Goal: Find contact information

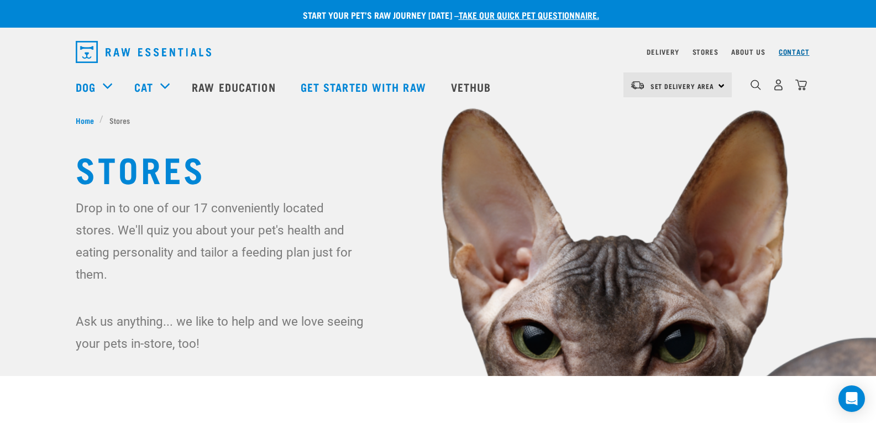
click at [786, 54] on link "Contact" at bounding box center [793, 52] width 31 height 4
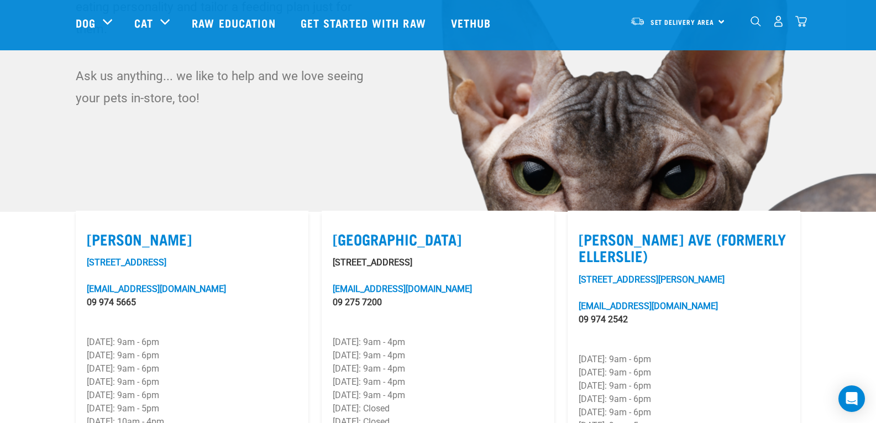
scroll to position [166, 0]
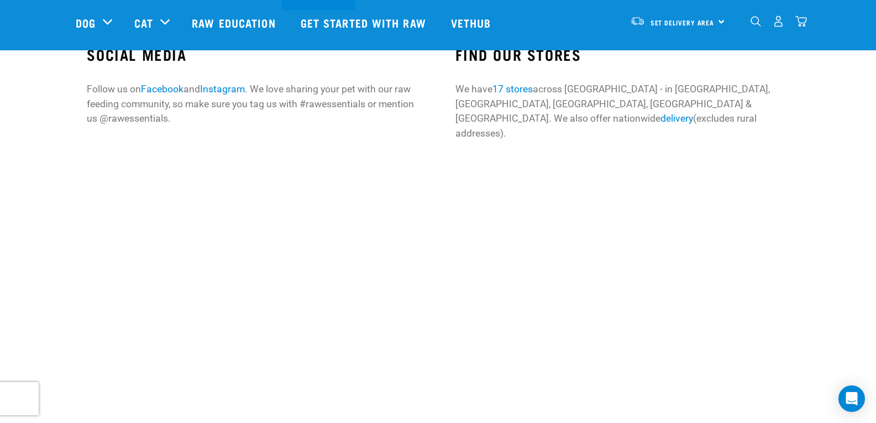
scroll to position [387, 0]
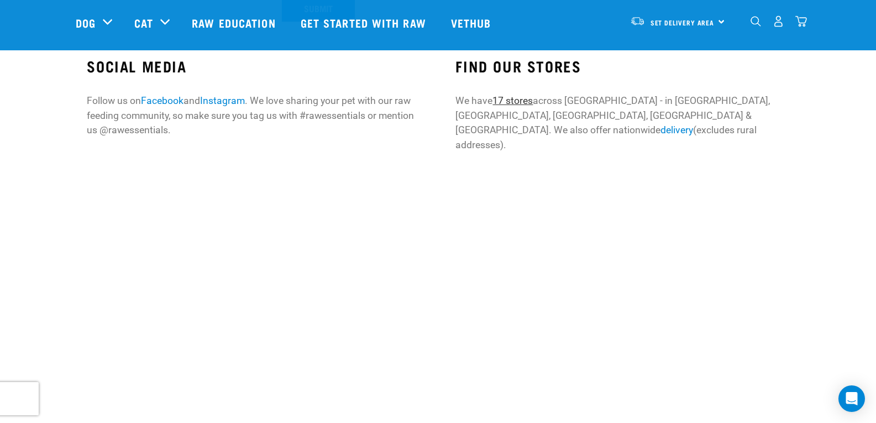
click at [526, 102] on link "17 stores" at bounding box center [512, 100] width 40 height 11
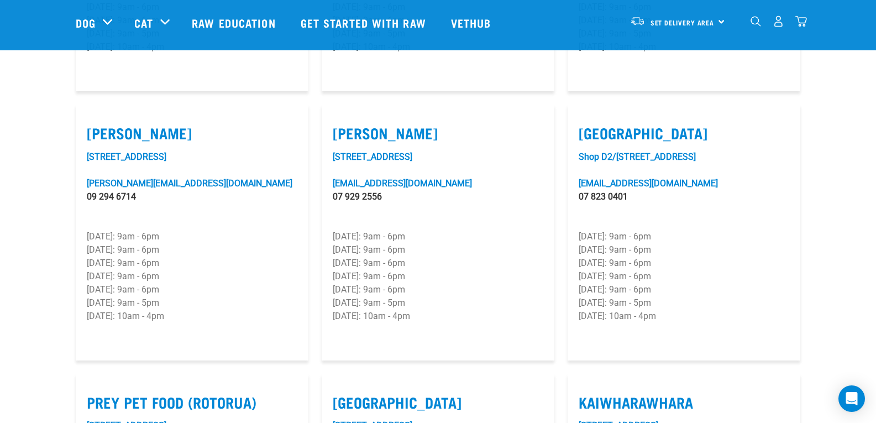
scroll to position [1105, 0]
